Goal: Task Accomplishment & Management: Manage account settings

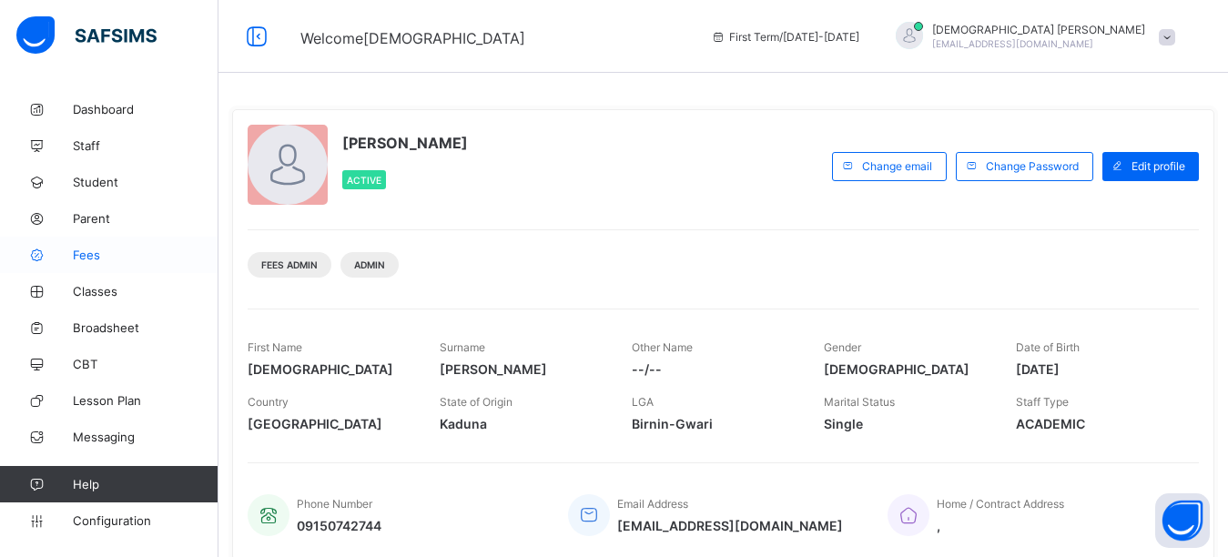
click at [102, 252] on span "Fees" at bounding box center [146, 255] width 146 height 15
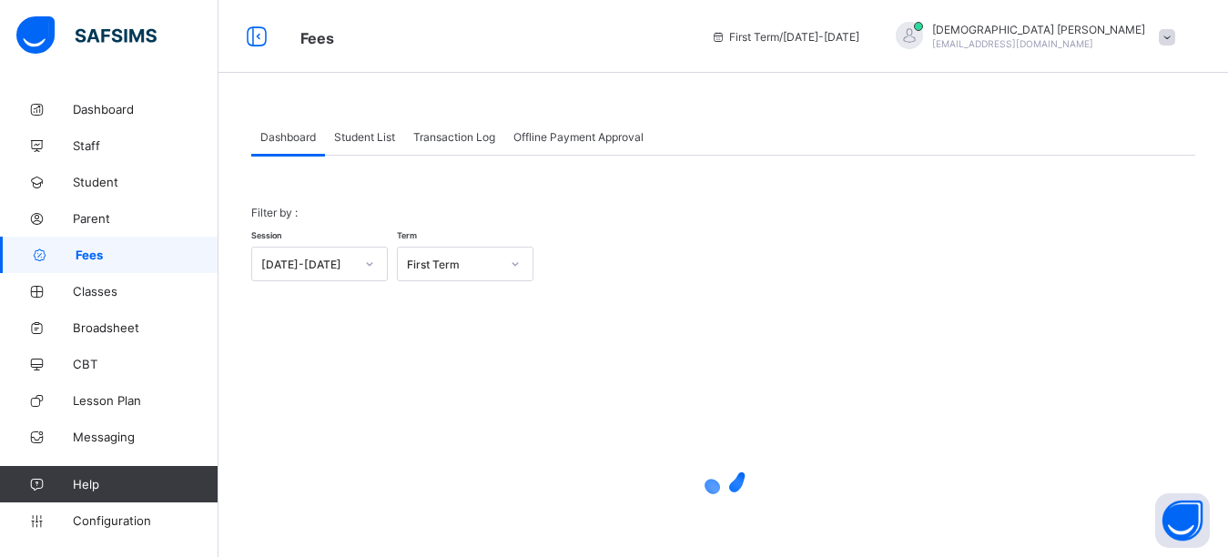
click at [367, 134] on span "Student List" at bounding box center [364, 137] width 61 height 14
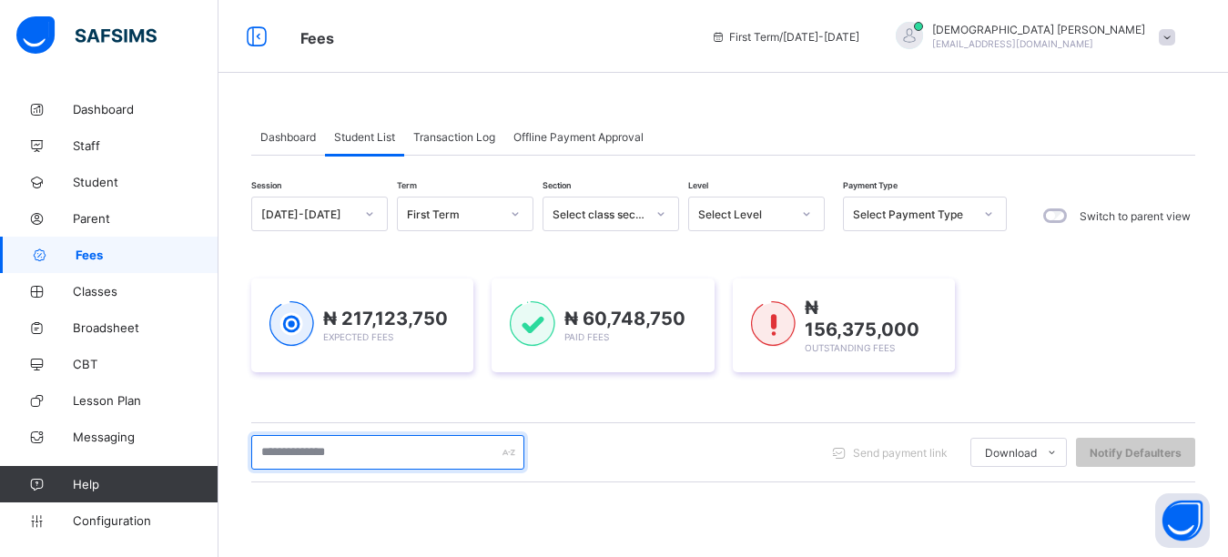
click at [349, 448] on input "text" at bounding box center [387, 452] width 273 height 35
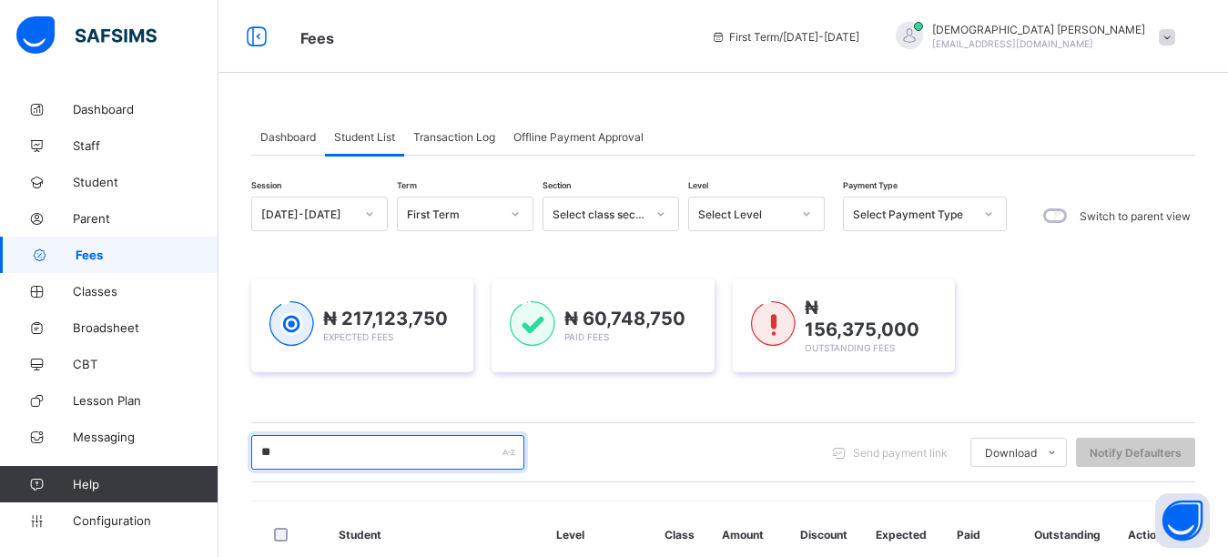
click at [319, 449] on input "**" at bounding box center [387, 452] width 273 height 35
type input "****"
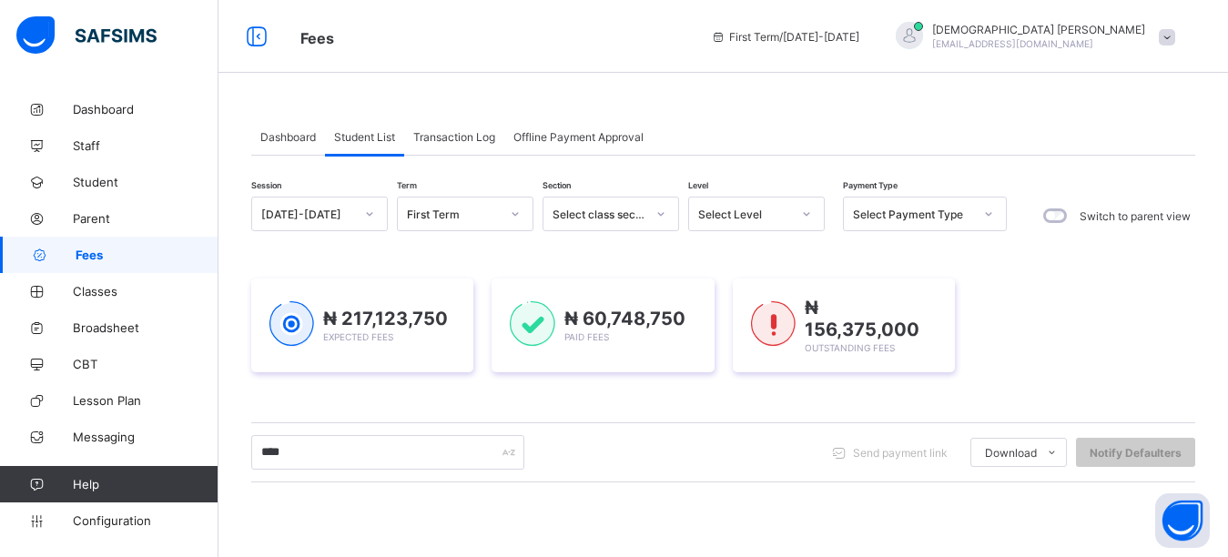
click at [328, 400] on div "Session [DATE]-[DATE] Term First Term Section Select class section Level Select…" at bounding box center [723, 521] width 944 height 648
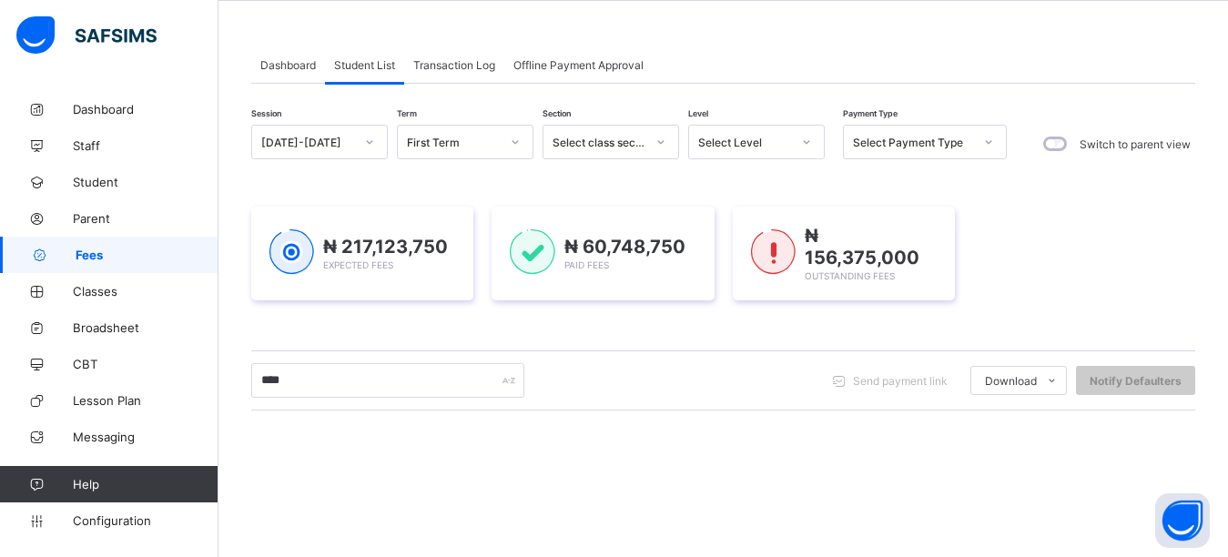
scroll to position [312, 0]
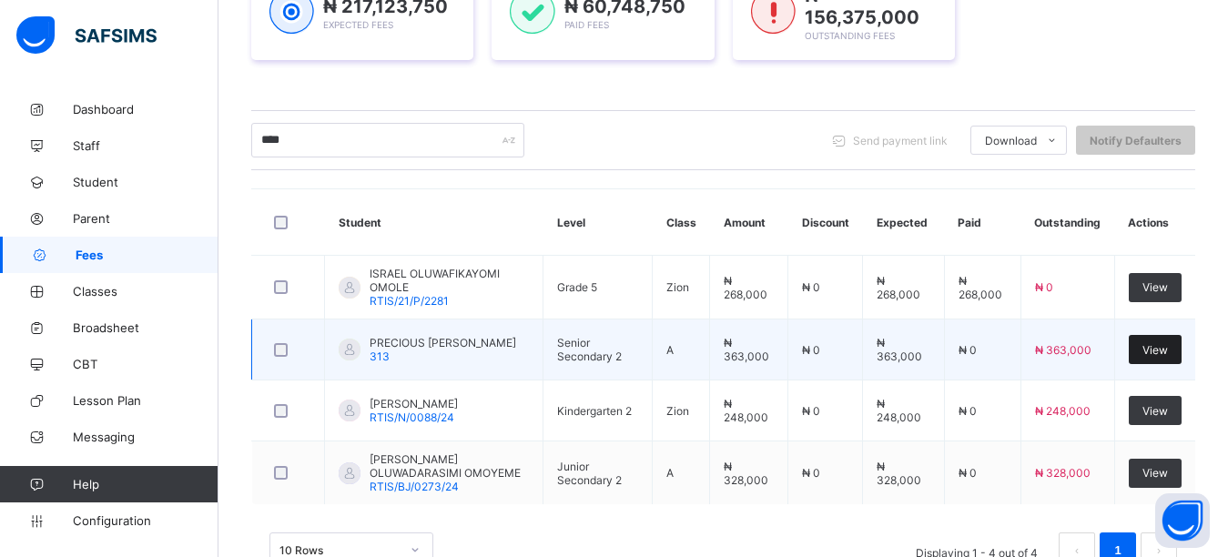
click at [1167, 349] on span "View" at bounding box center [1154, 350] width 25 height 14
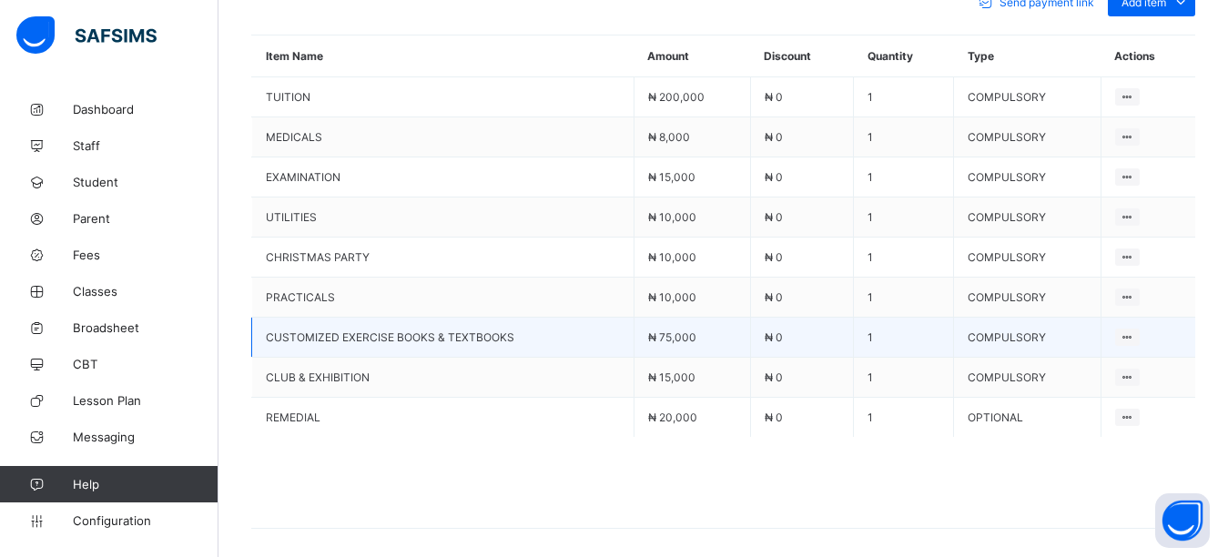
scroll to position [858, 0]
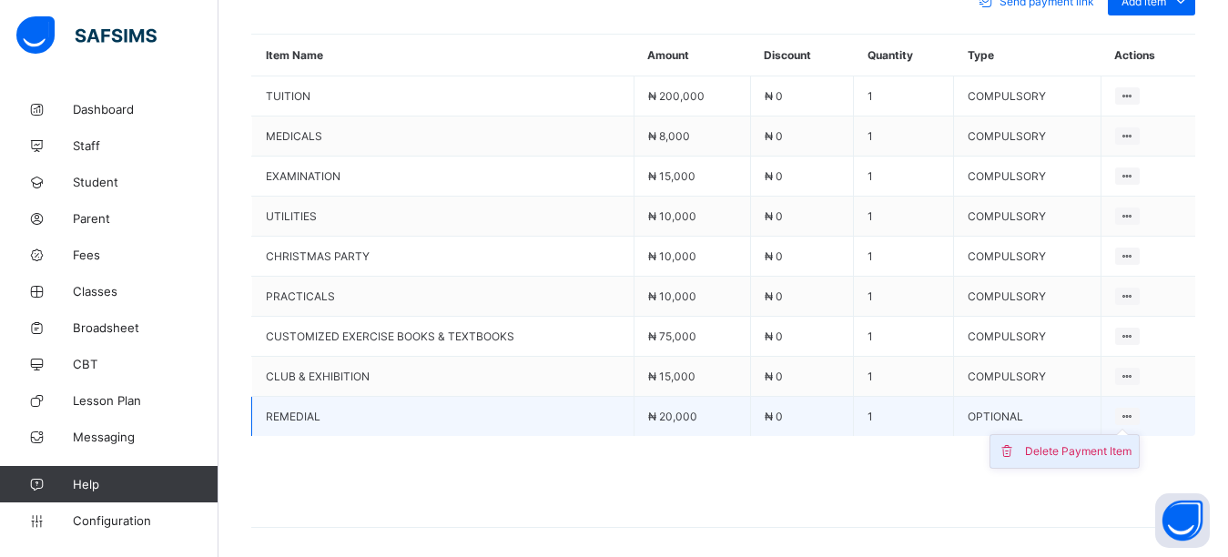
click at [1102, 442] on div "Delete Payment Item" at bounding box center [1078, 451] width 106 height 18
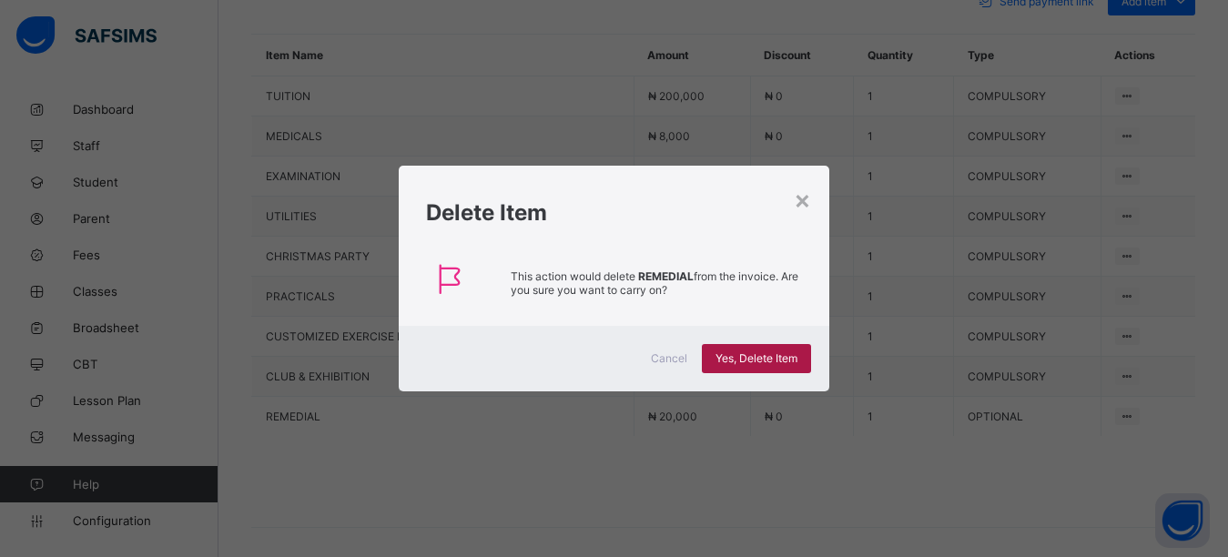
click at [774, 361] on span "Yes, Delete Item" at bounding box center [756, 358] width 82 height 14
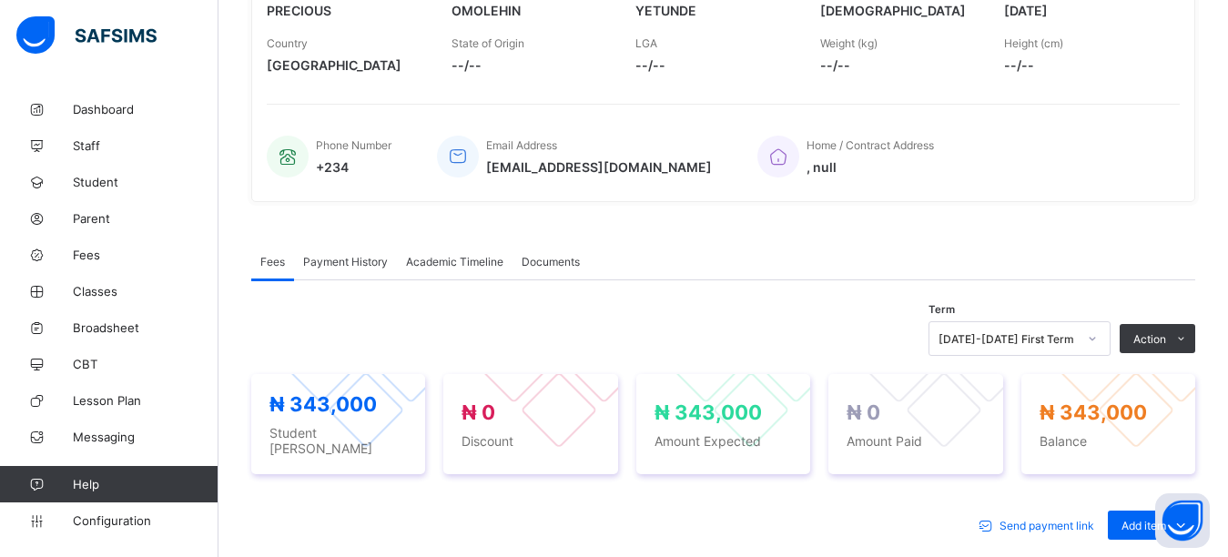
scroll to position [0, 0]
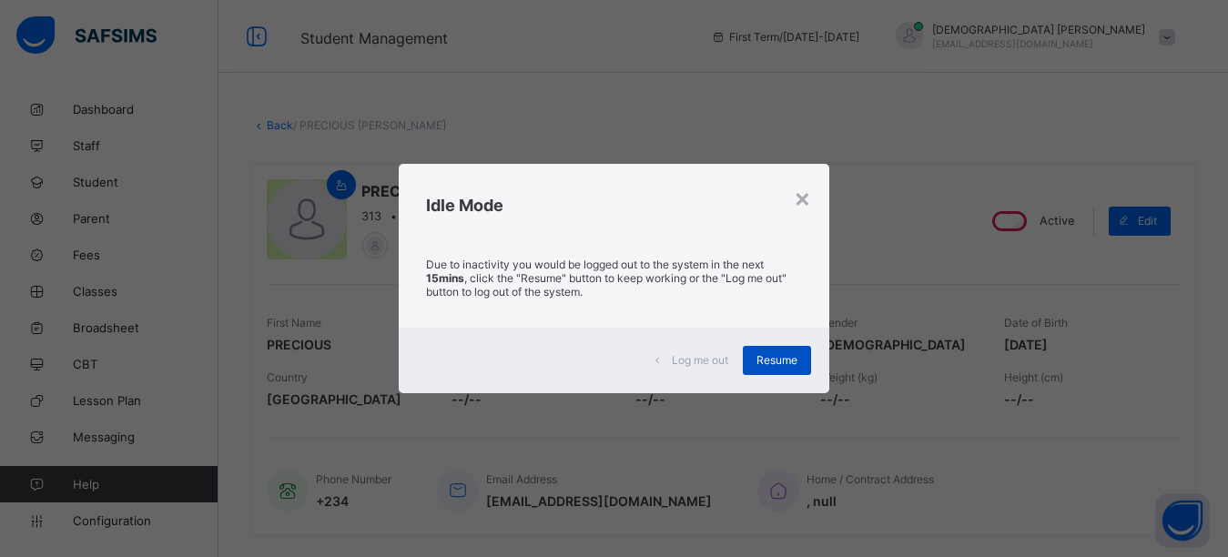
click at [805, 359] on div "Resume" at bounding box center [777, 360] width 68 height 29
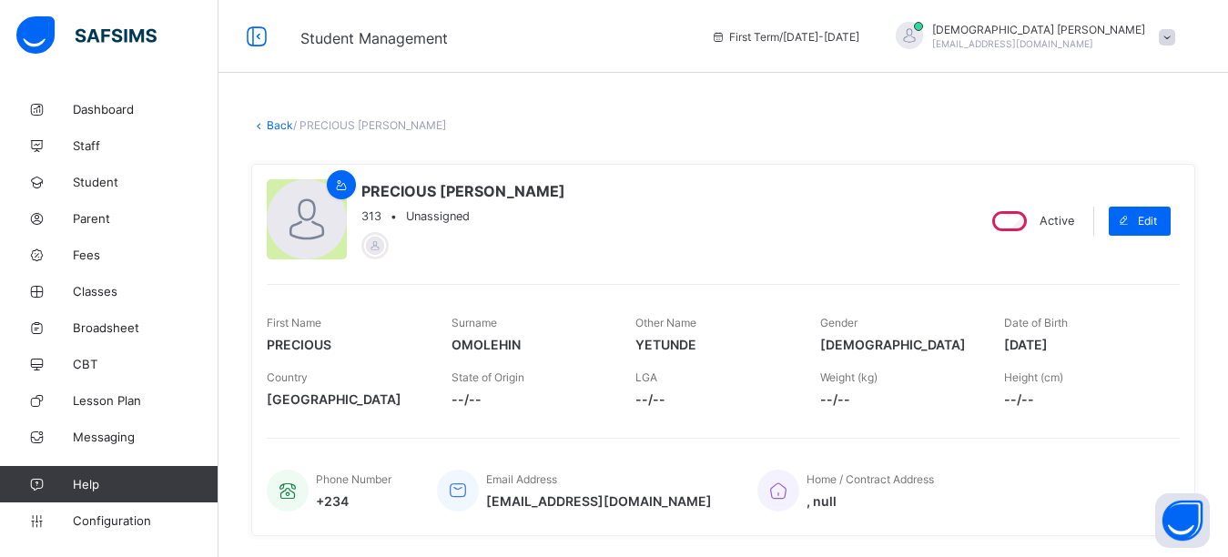
click at [287, 120] on link "Back" at bounding box center [280, 125] width 26 height 14
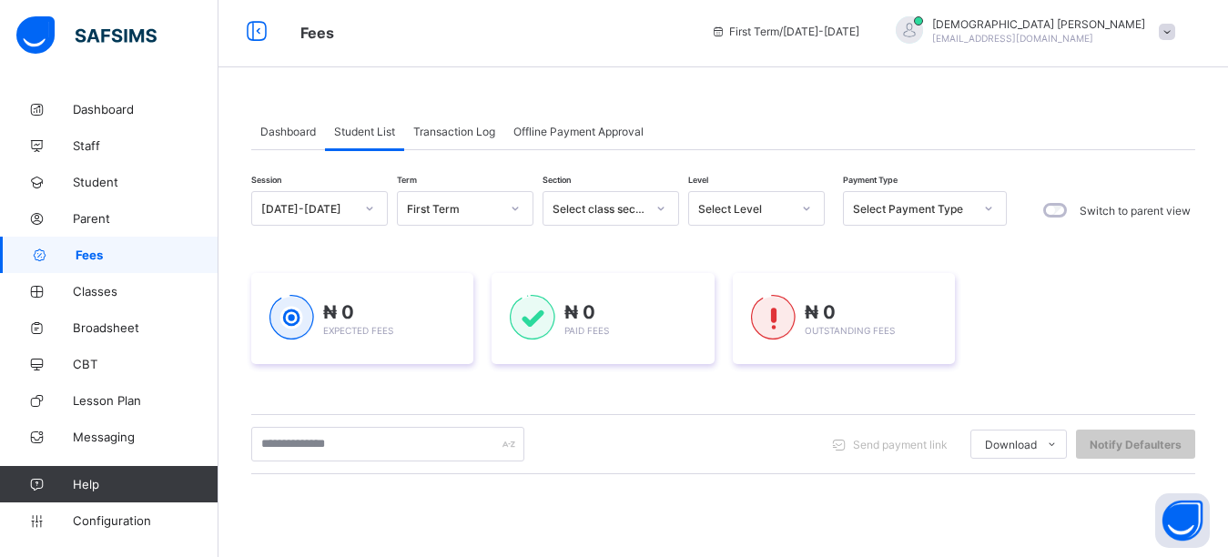
scroll to position [91, 0]
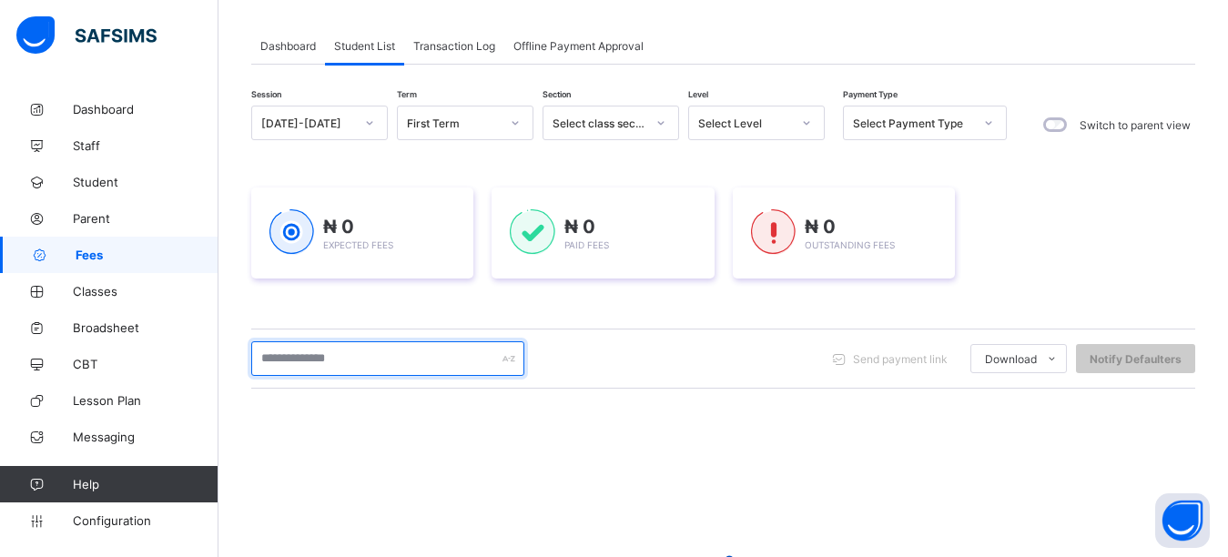
click at [340, 357] on input "text" at bounding box center [387, 358] width 273 height 35
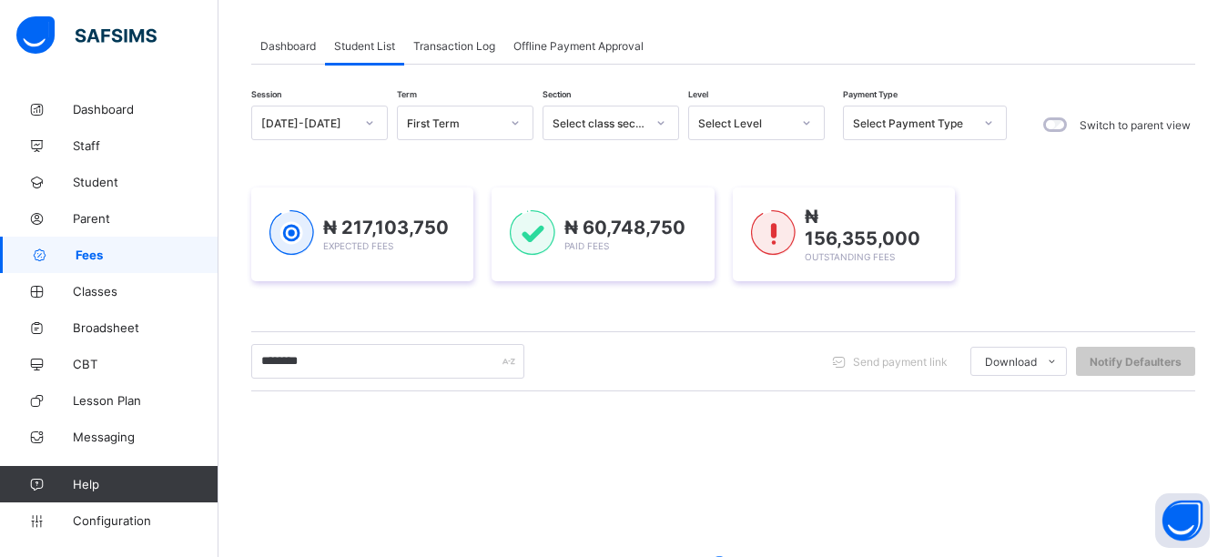
click at [421, 309] on div "Session [DATE]-[DATE] Term First Term Section Select class section Level Select…" at bounding box center [723, 430] width 944 height 648
click at [420, 309] on div "Session [DATE]-[DATE] Term First Term Section Select class section Level Select…" at bounding box center [723, 430] width 944 height 648
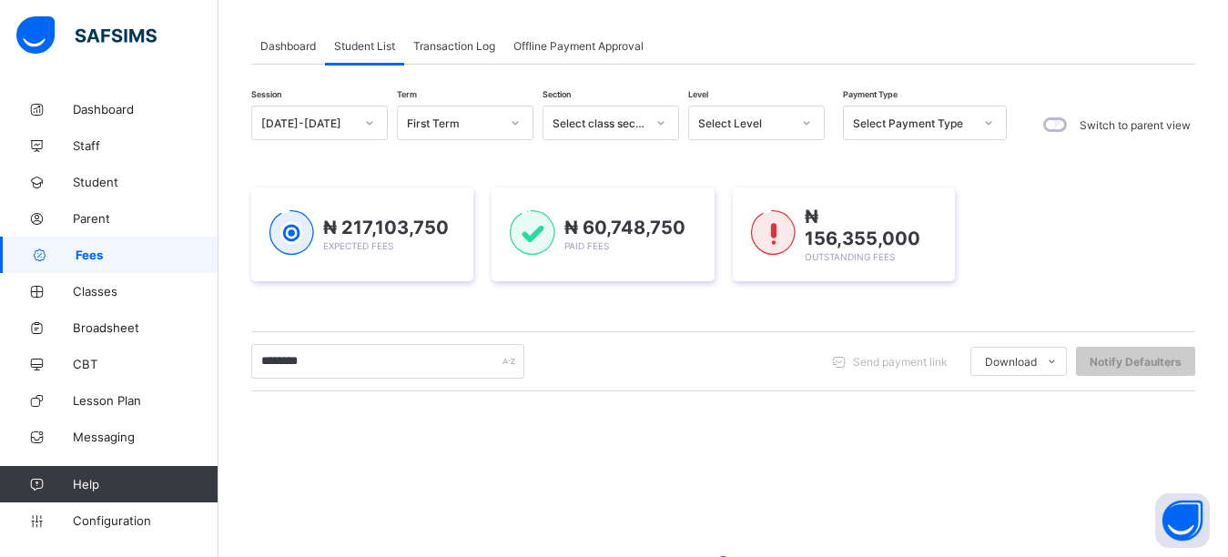
click at [443, 299] on div "₦ 217,103,750 Expected Fees ₦ 60,748,750 Paid Fees ₦ 156,355,000 Outstanding Fe…" at bounding box center [723, 234] width 944 height 148
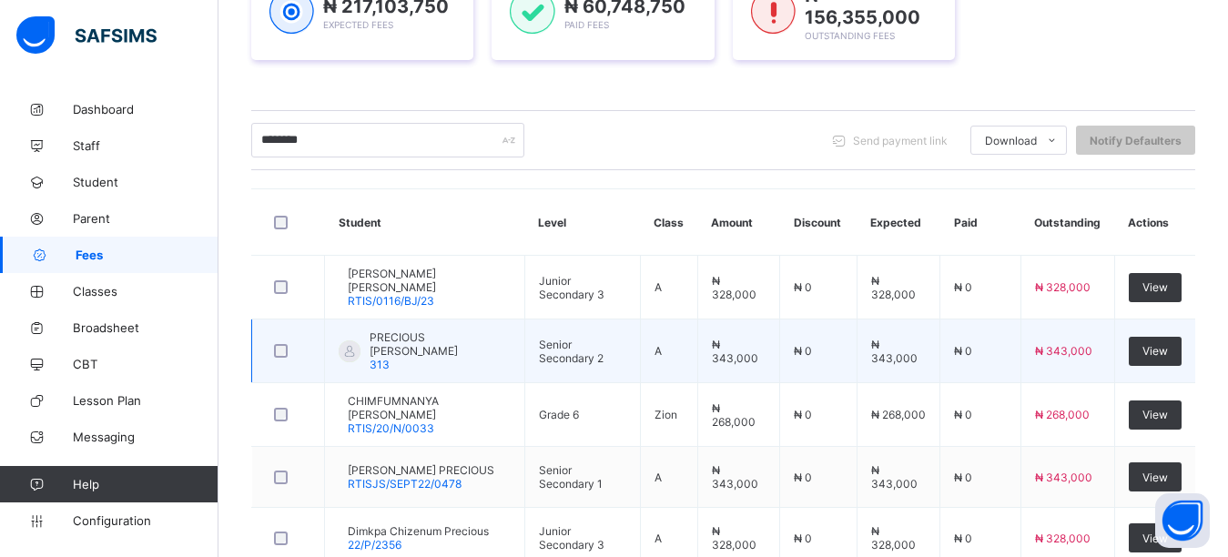
scroll to position [0, 0]
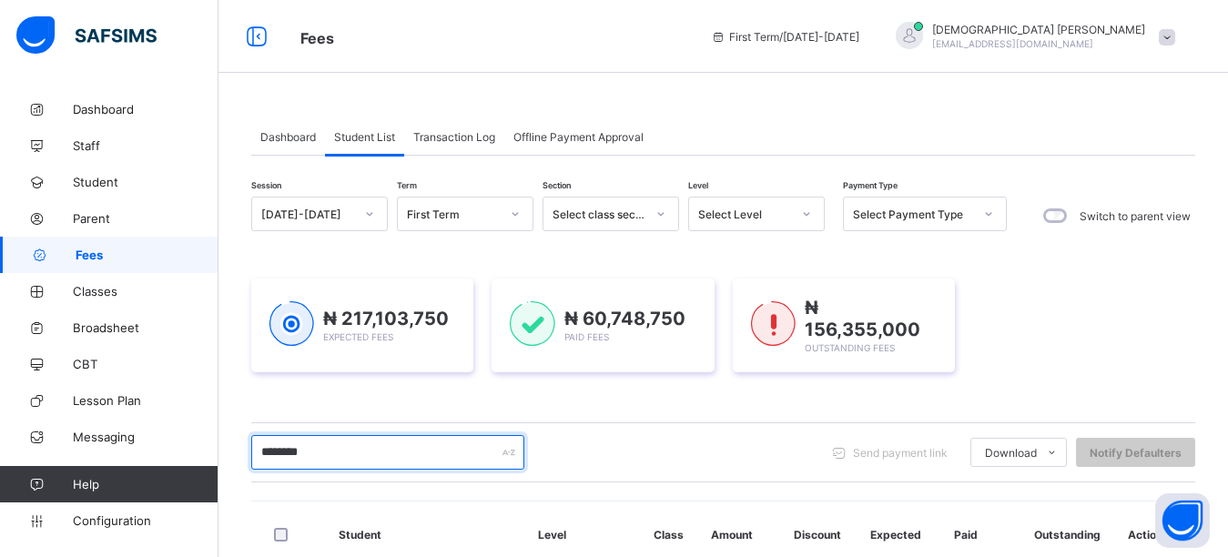
click at [374, 445] on input "********" at bounding box center [387, 452] width 273 height 35
type input "*"
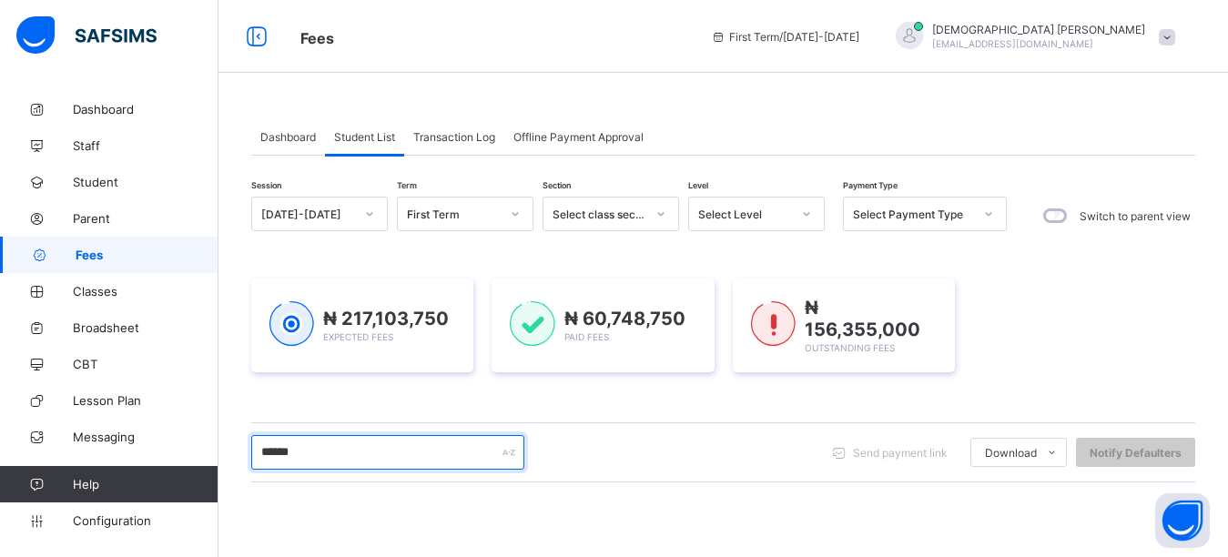
type input "******"
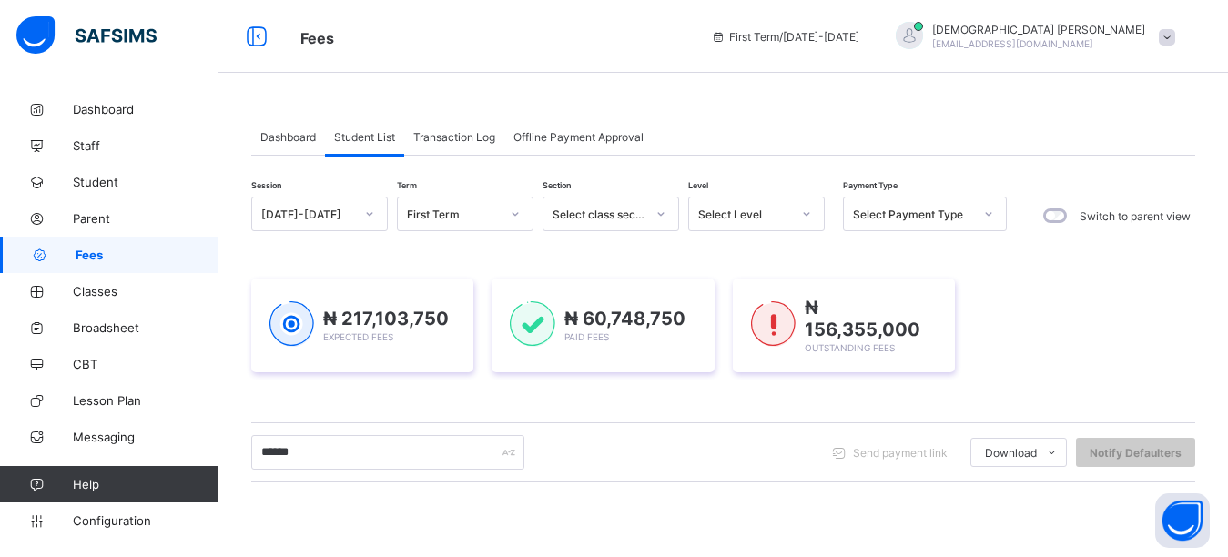
click at [416, 388] on div "₦ 217,103,750 Expected Fees ₦ 60,748,750 Paid Fees ₦ 156,355,000 Outstanding Fe…" at bounding box center [723, 325] width 944 height 148
